Goal: Find contact information: Find contact information

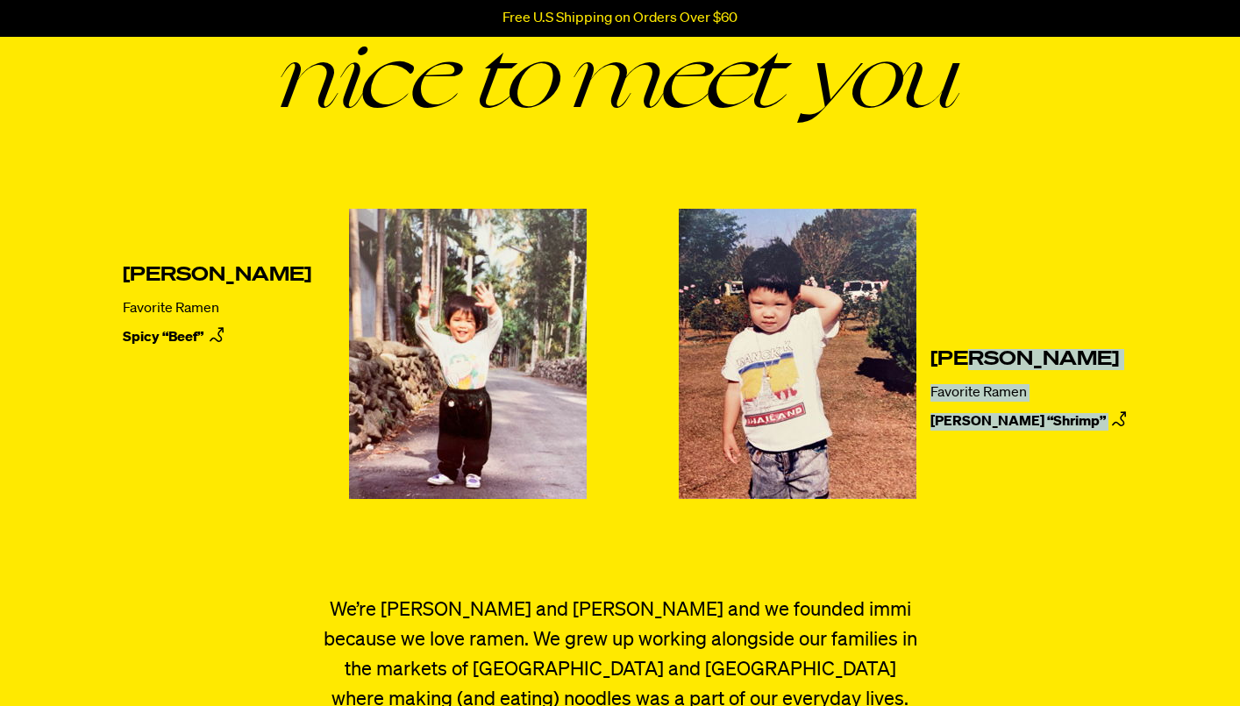
drag, startPoint x: 0, startPoint y: 0, endPoint x: 922, endPoint y: 353, distance: 987.7
click at [922, 353] on div "[PERSON_NAME] Favorite Ramen Spicy “Beef” [PERSON_NAME] Favorite Ramen [PERSON_…" at bounding box center [619, 367] width 1087 height 317
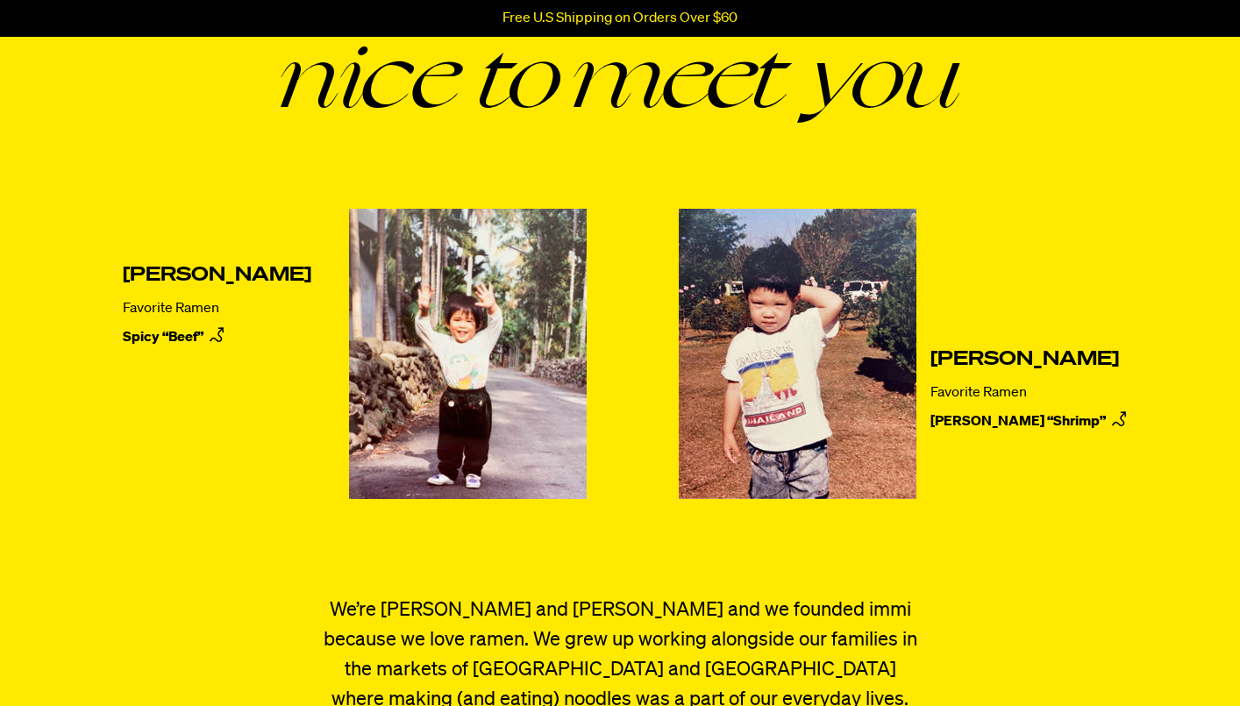
click at [930, 359] on h2 "[PERSON_NAME]" at bounding box center [1030, 359] width 201 height 21
drag, startPoint x: 884, startPoint y: 358, endPoint x: 1118, endPoint y: 357, distance: 234.1
click at [1118, 357] on h2 "[PERSON_NAME]" at bounding box center [1030, 359] width 201 height 21
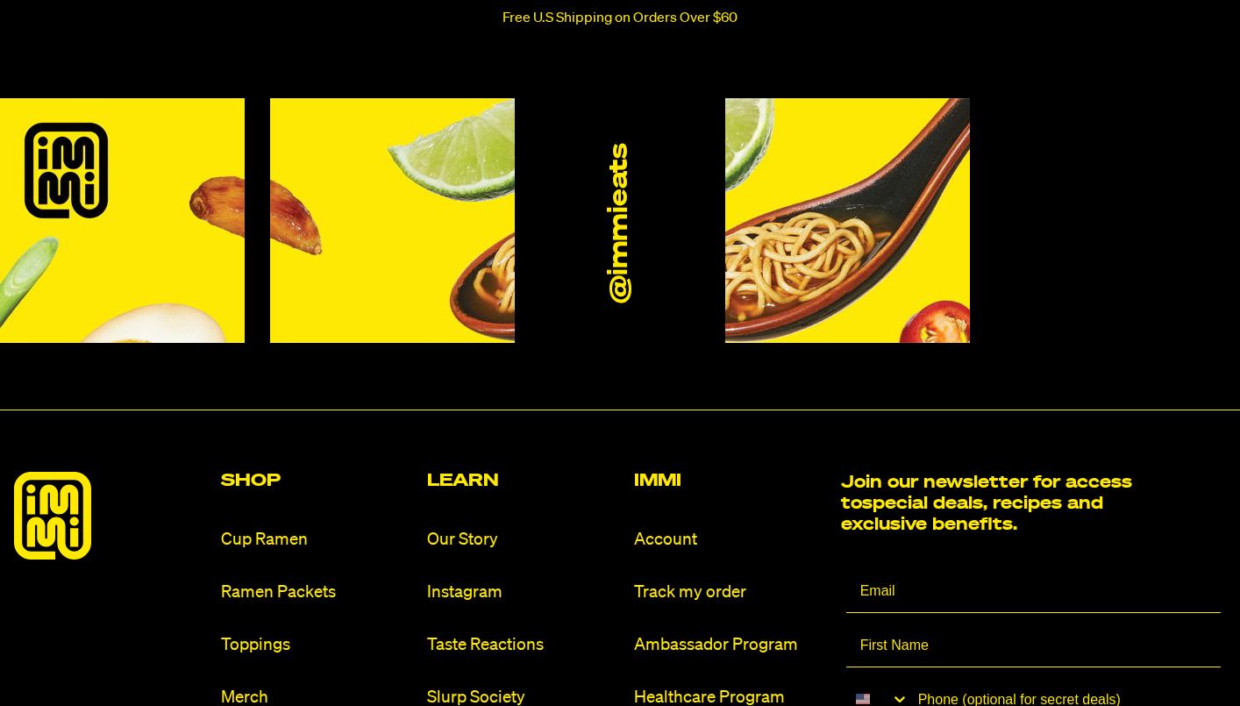
scroll to position [578, 0]
